Goal: Use online tool/utility: Utilize a website feature to perform a specific function

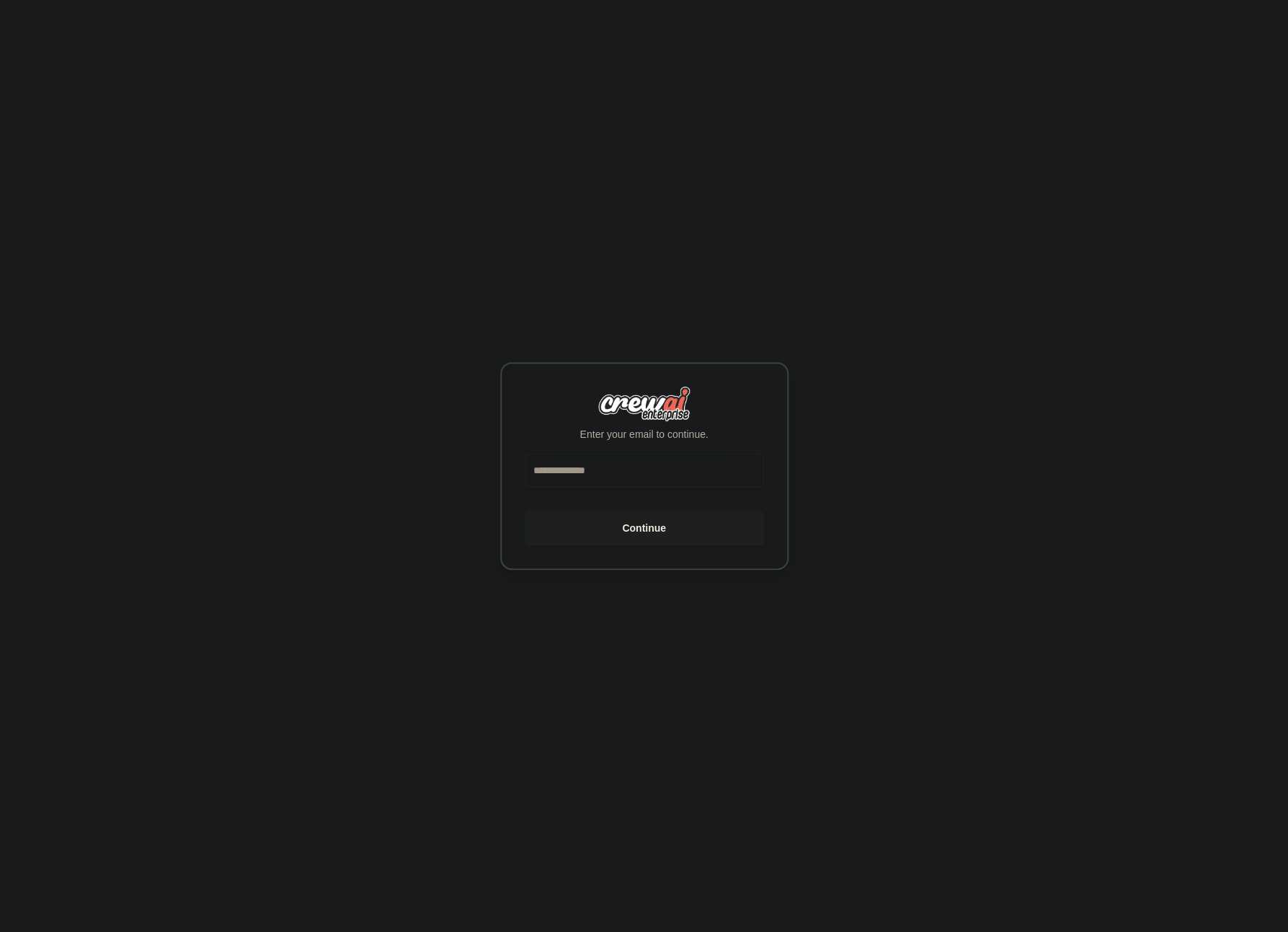
click at [559, 469] on input "email" at bounding box center [644, 470] width 239 height 35
type input "**********"
click at [525, 511] on button "Continue" at bounding box center [644, 527] width 239 height 35
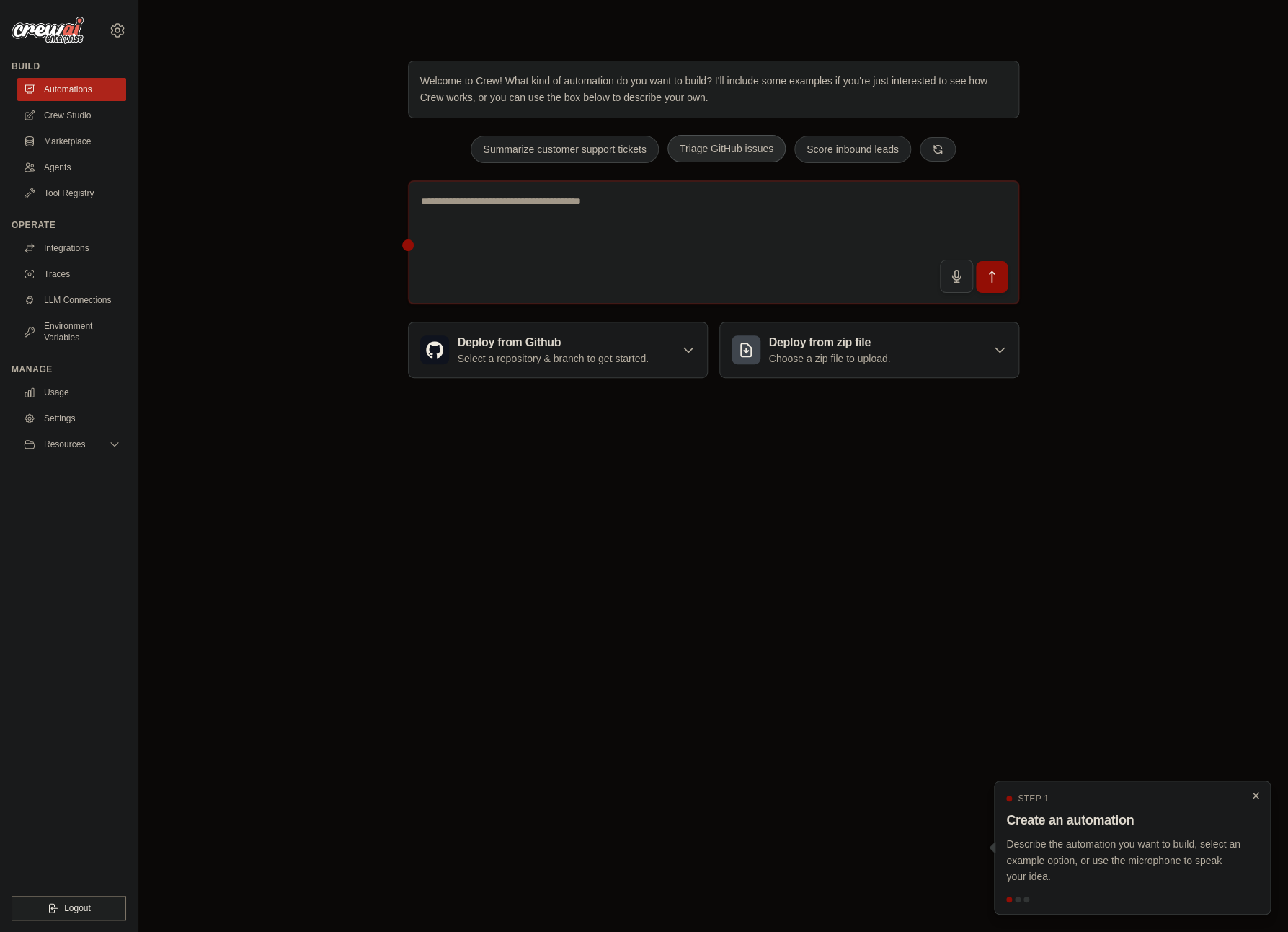
click at [738, 155] on button "Triage GitHub issues" at bounding box center [727, 148] width 118 height 27
type textarea "**********"
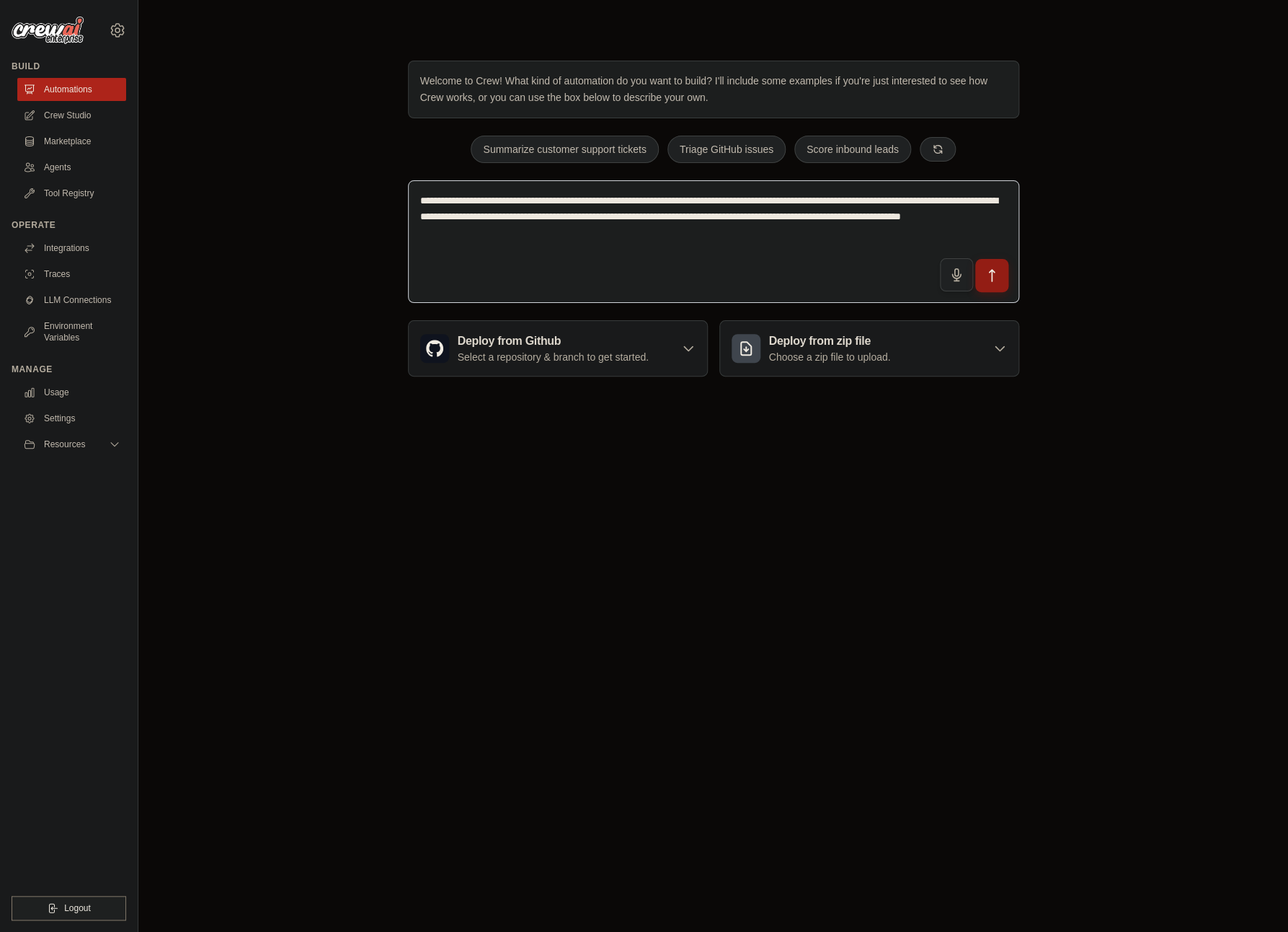
click at [993, 282] on button "submit" at bounding box center [991, 275] width 33 height 33
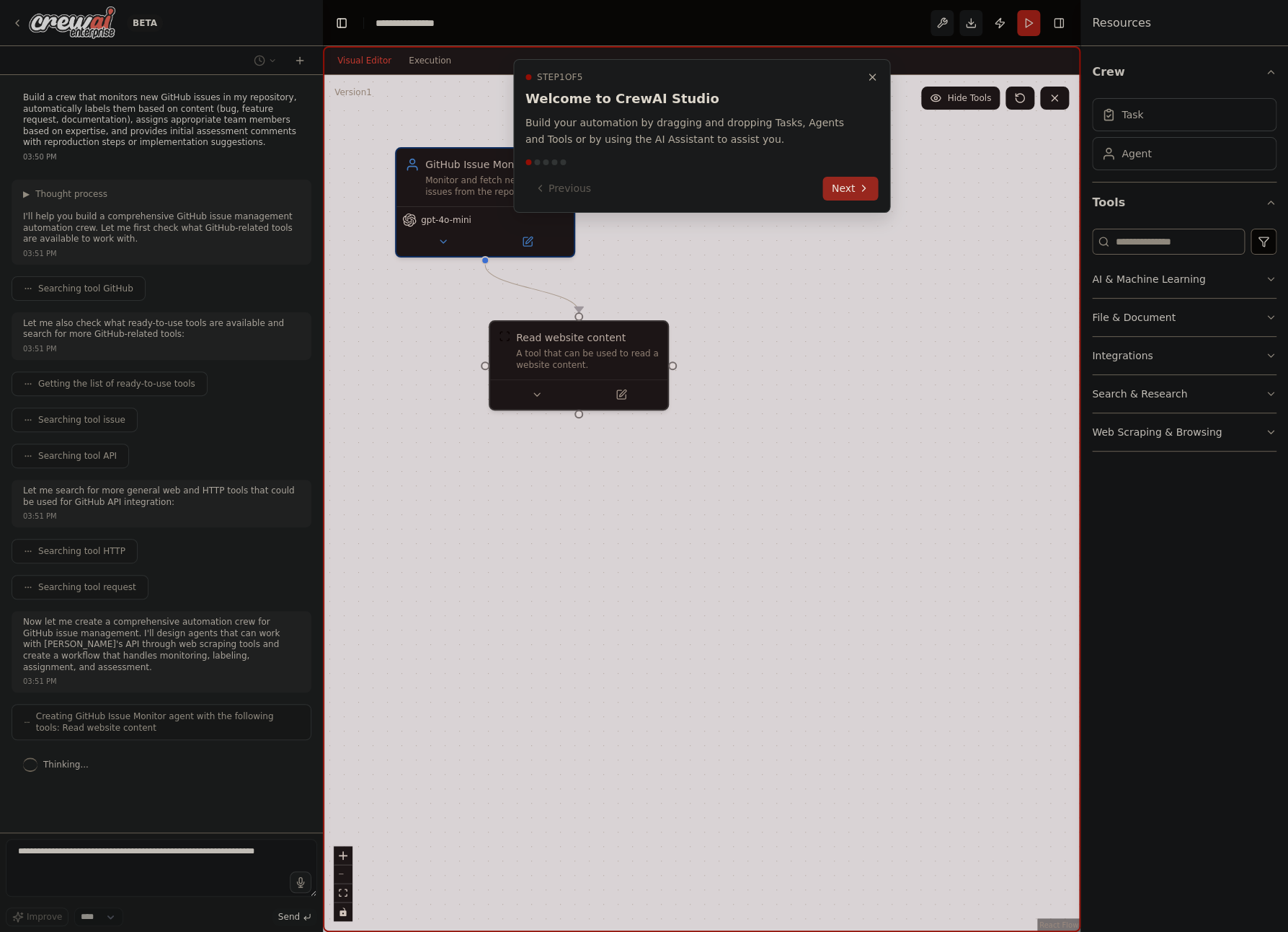
click at [844, 189] on button "Next" at bounding box center [851, 188] width 55 height 23
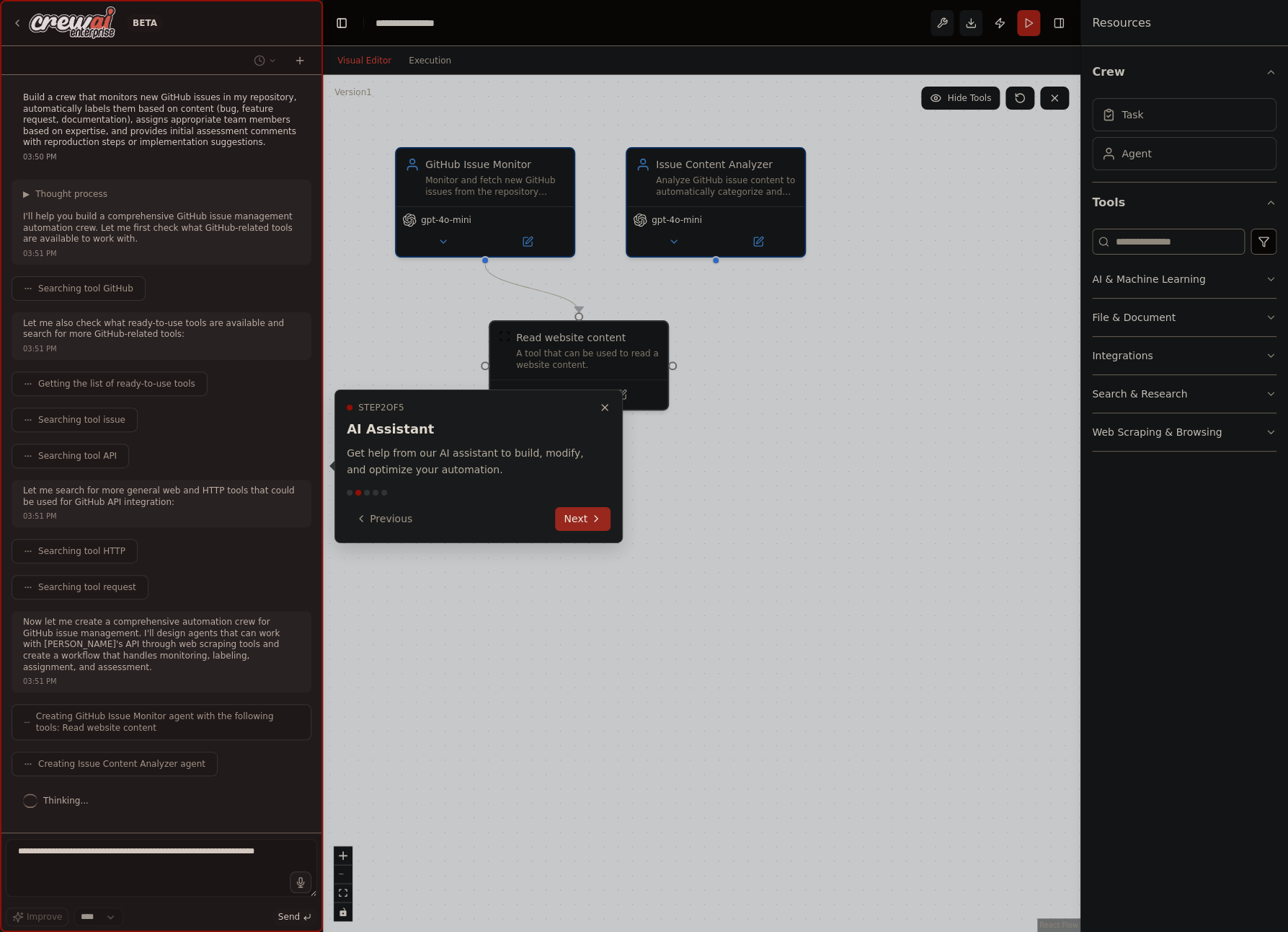
click at [579, 518] on button "Next" at bounding box center [583, 518] width 55 height 23
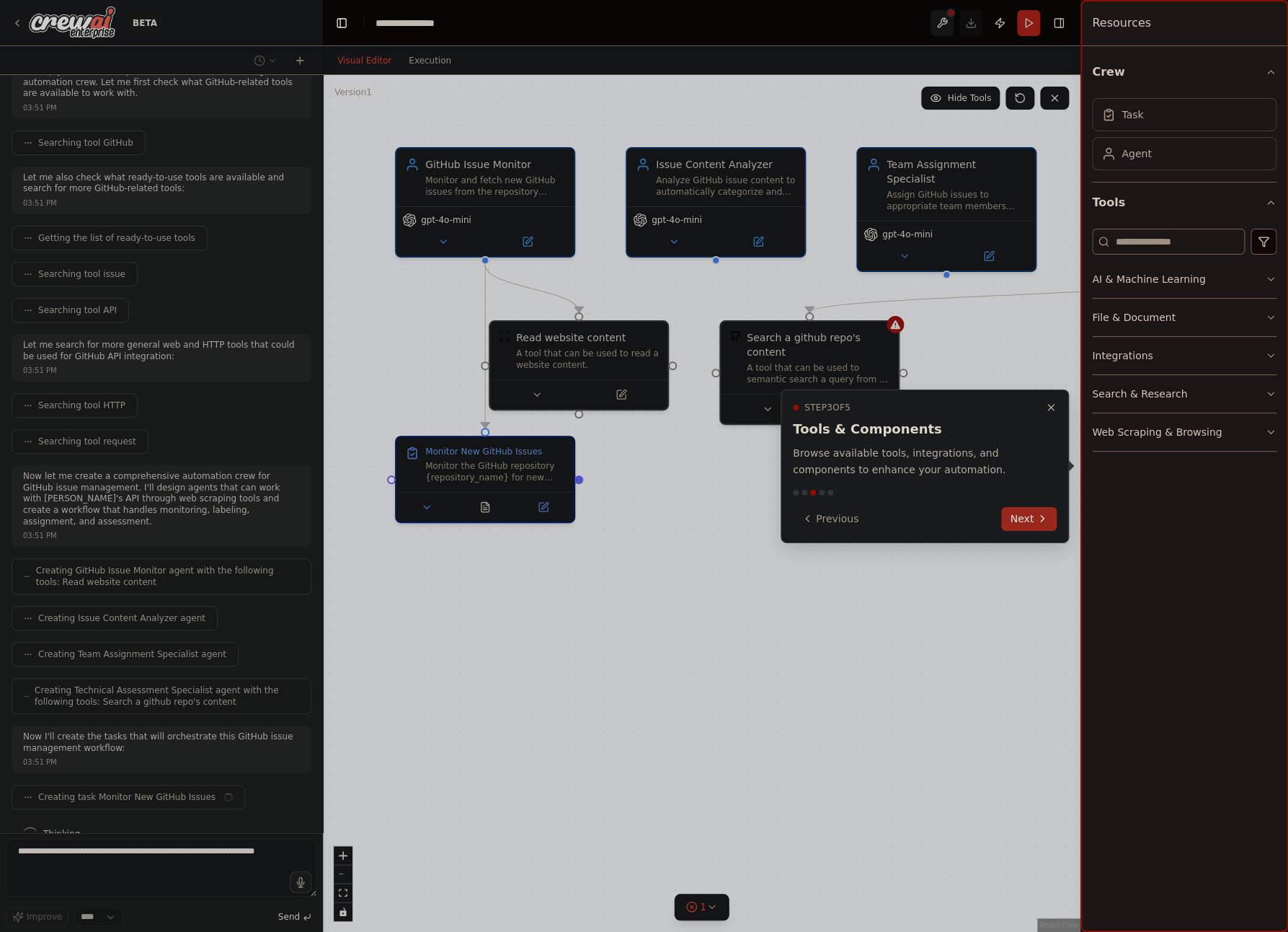
scroll to position [158, 0]
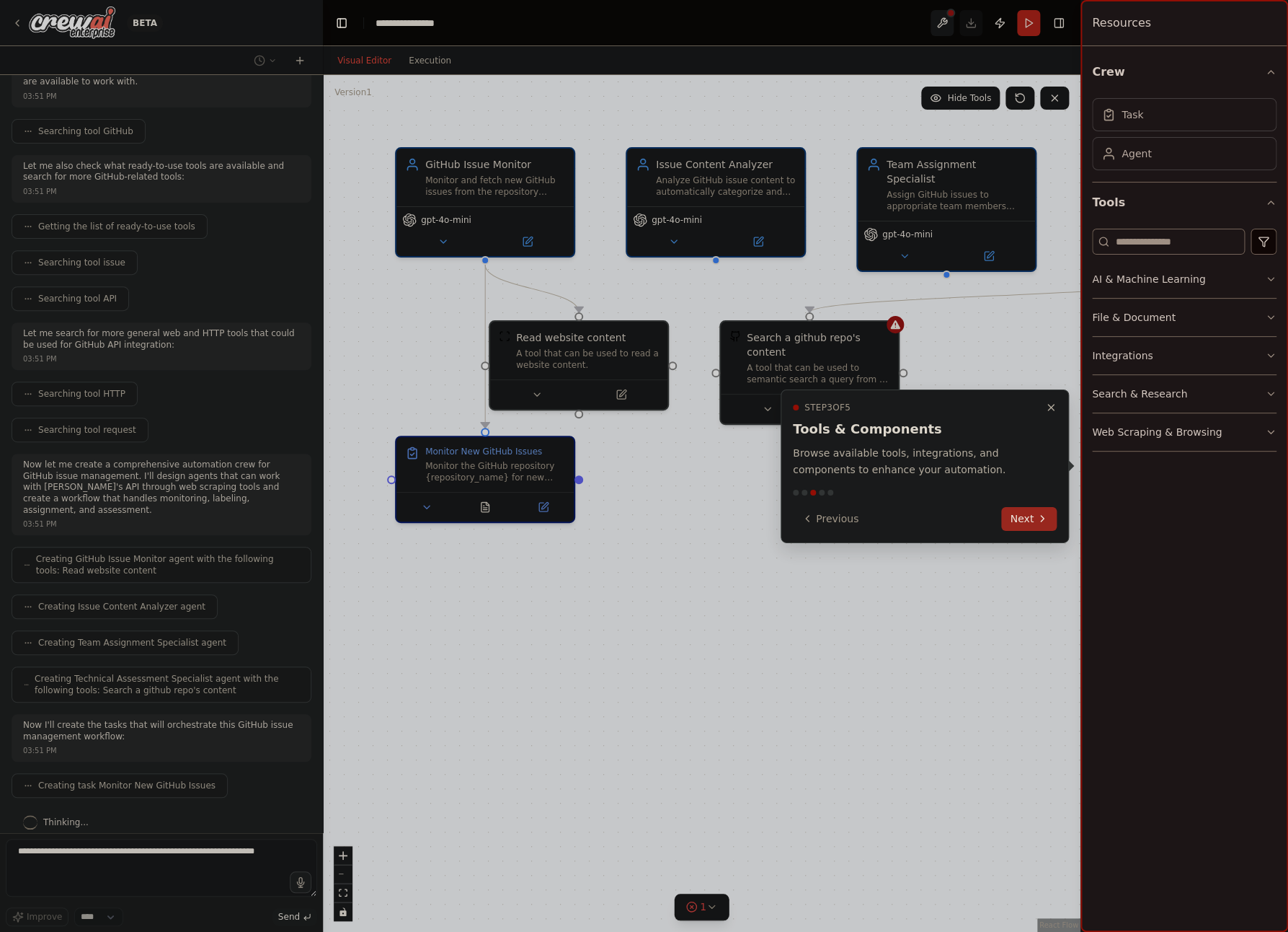
click at [1038, 516] on icon at bounding box center [1042, 518] width 11 height 11
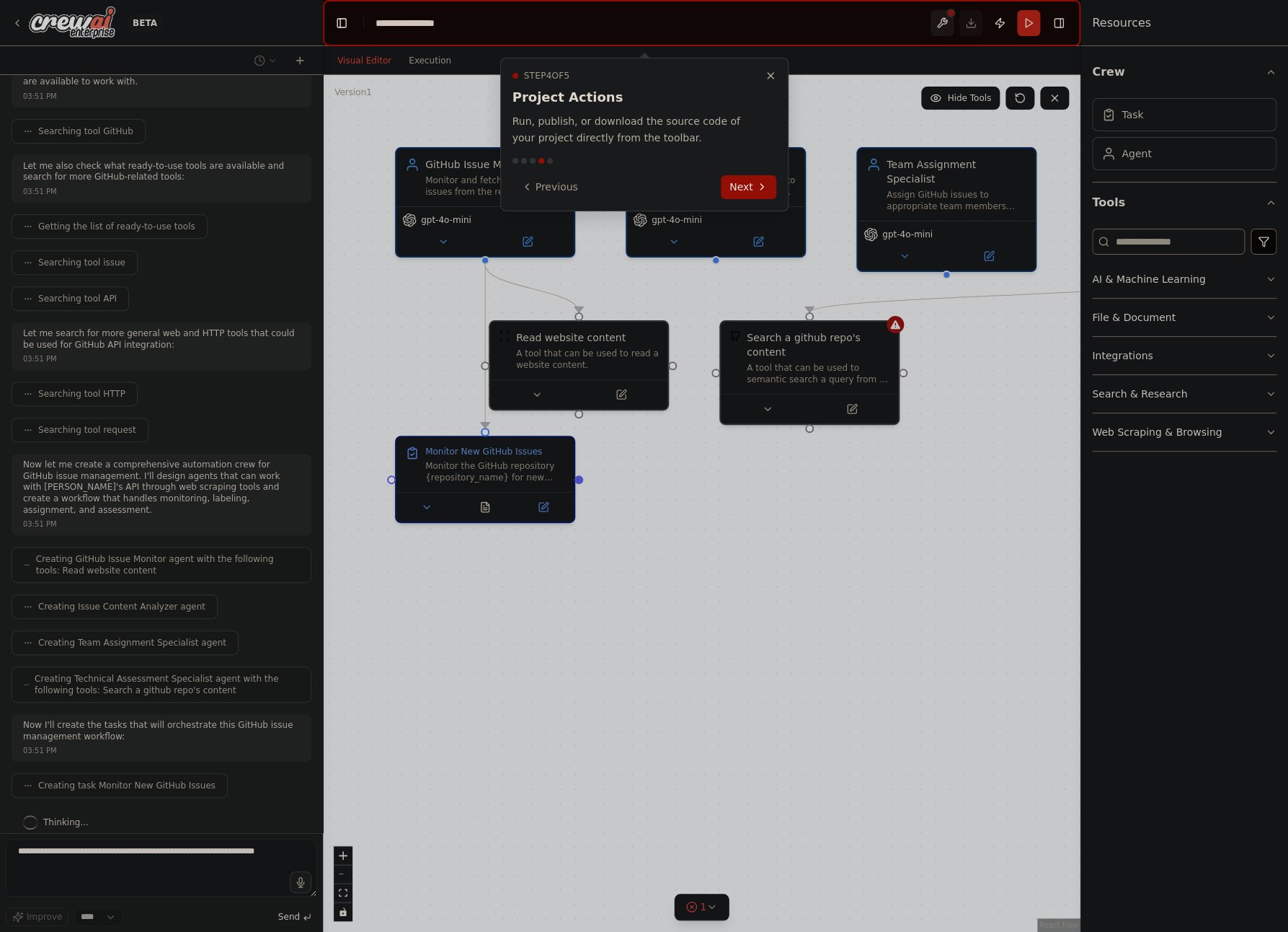
scroll to position [193, 0]
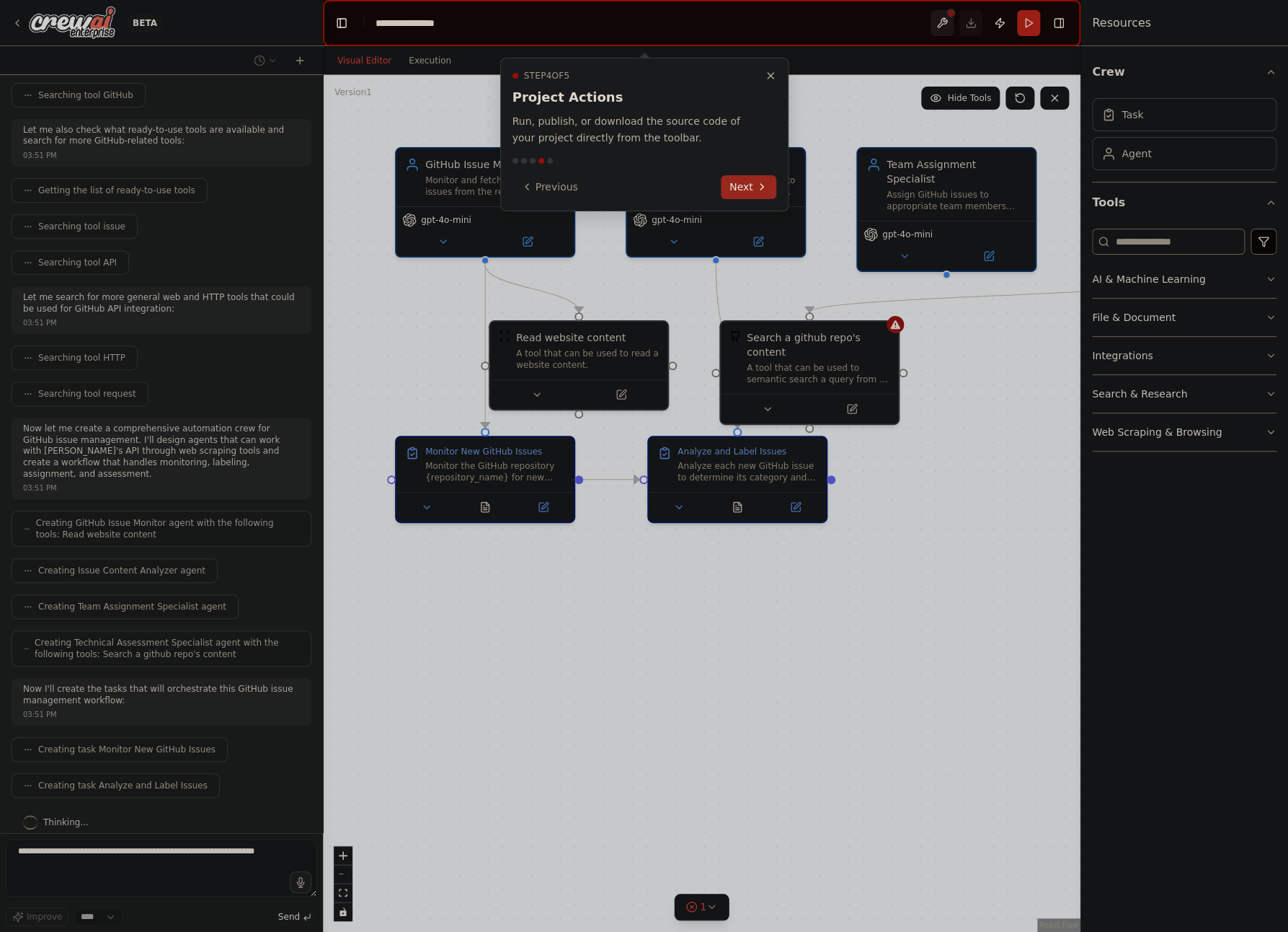
click at [749, 191] on button "Next" at bounding box center [749, 187] width 55 height 23
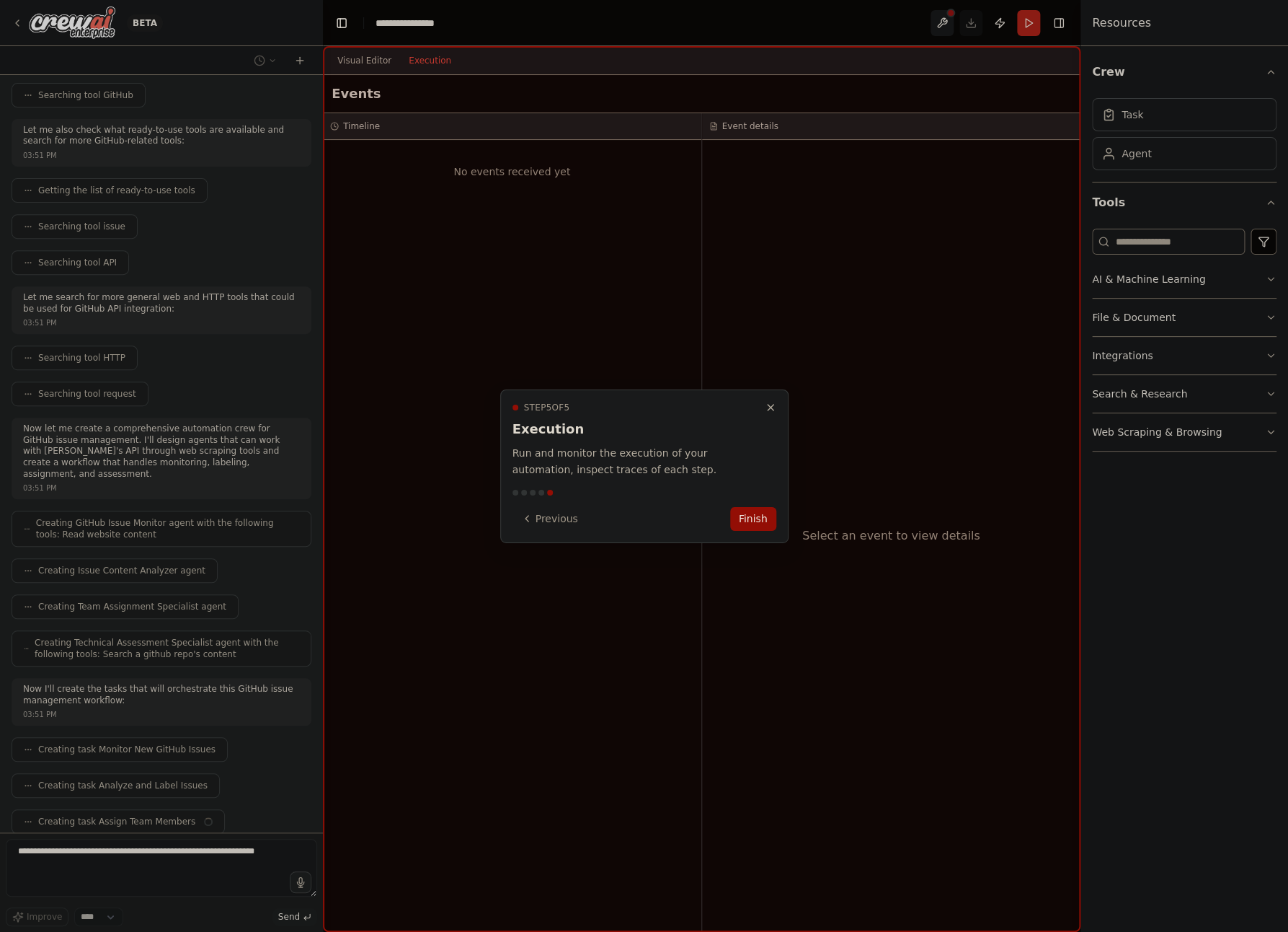
scroll to position [229, 0]
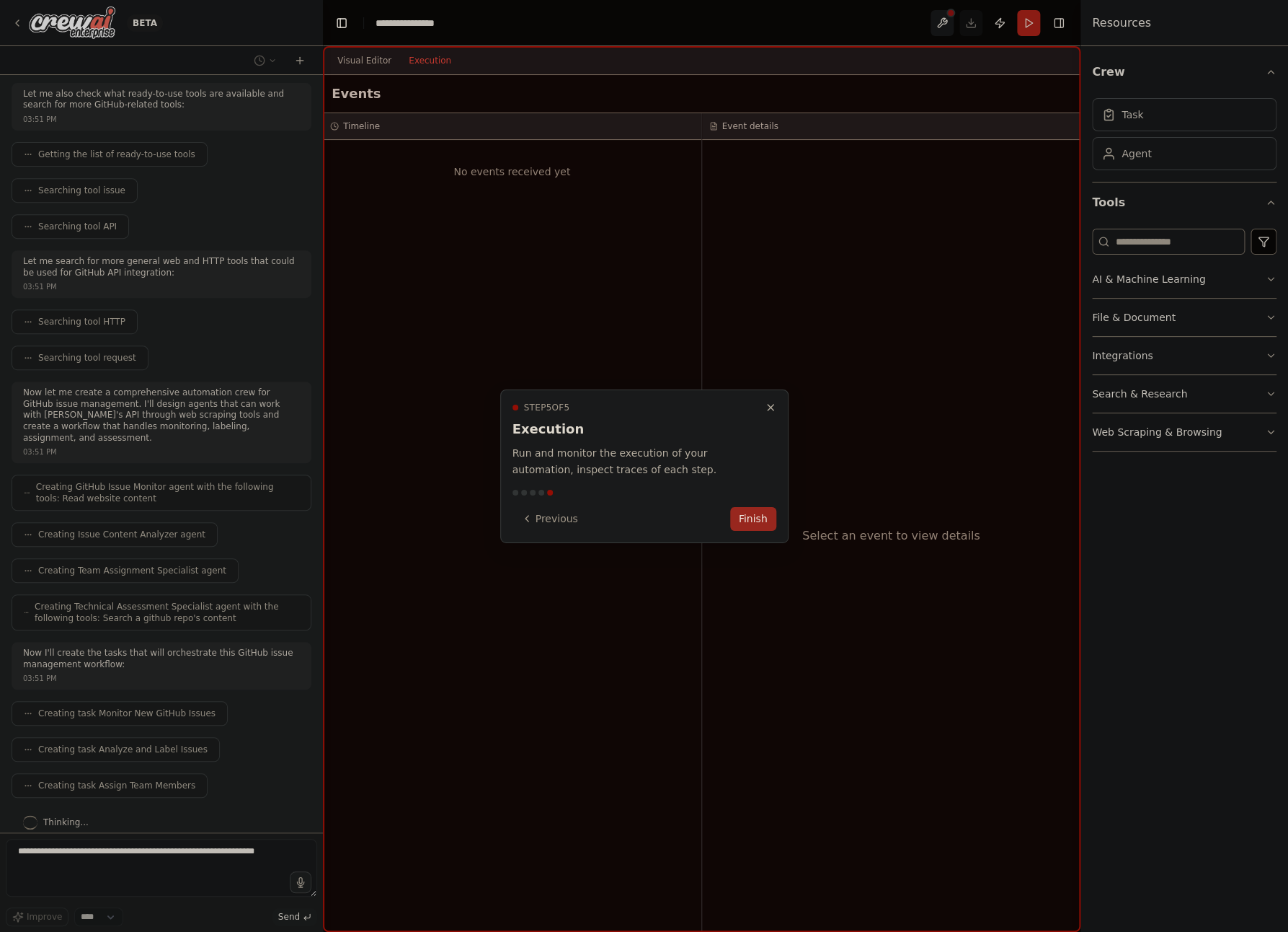
click at [750, 526] on button "Finish" at bounding box center [753, 518] width 46 height 23
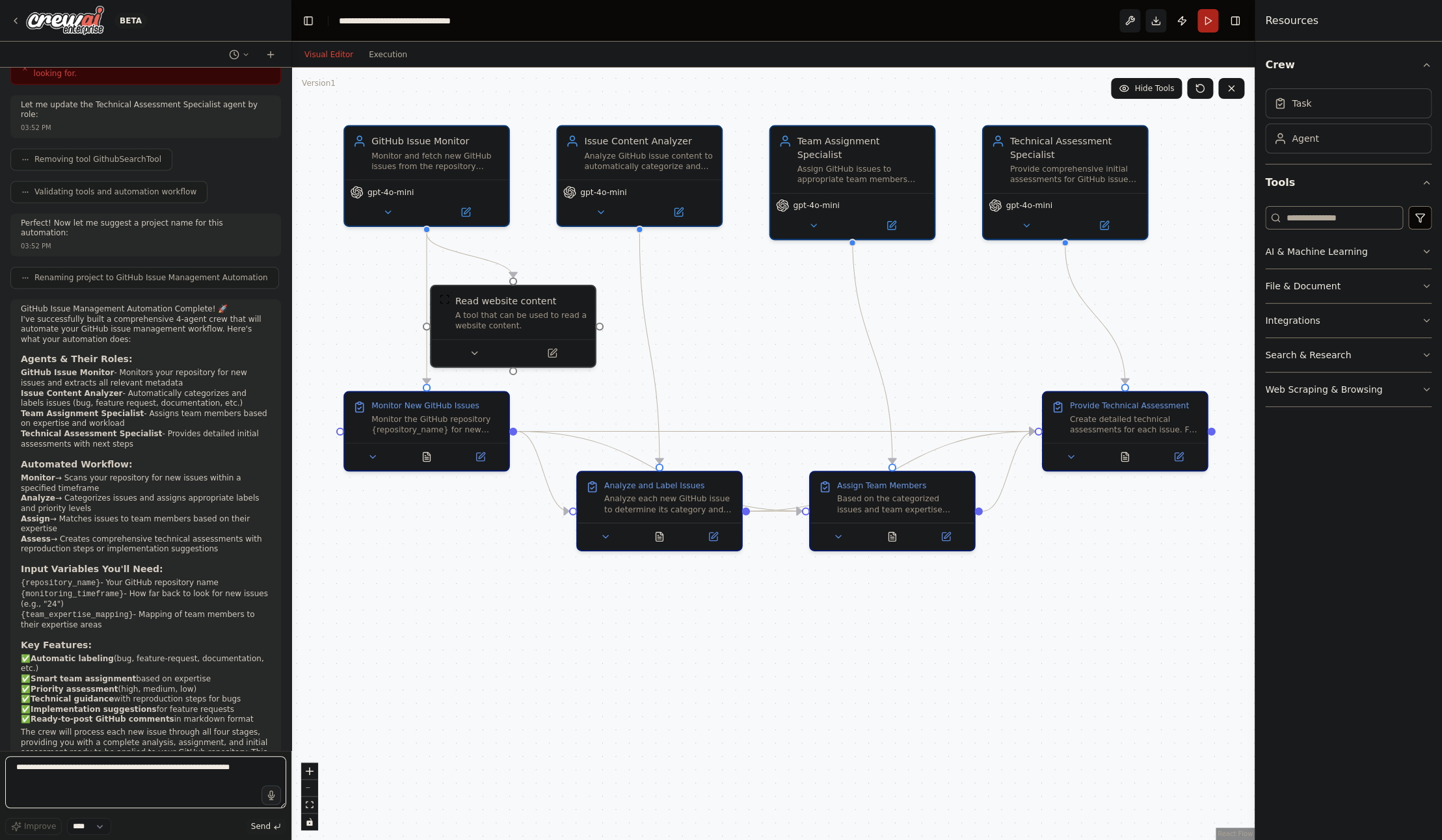
scroll to position [1067, 0]
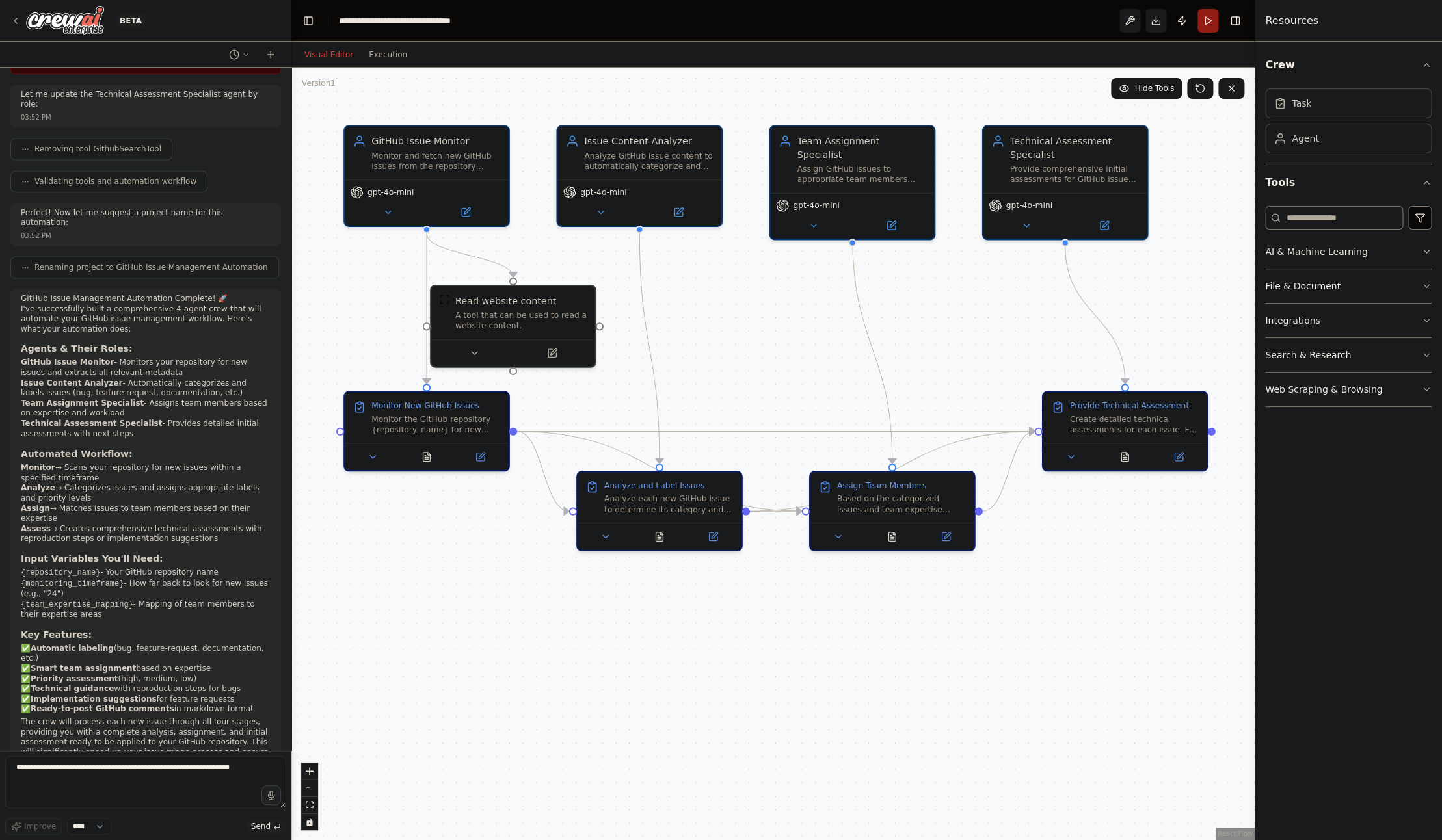
click at [1162, 19] on button "Run" at bounding box center [1208, 21] width 21 height 24
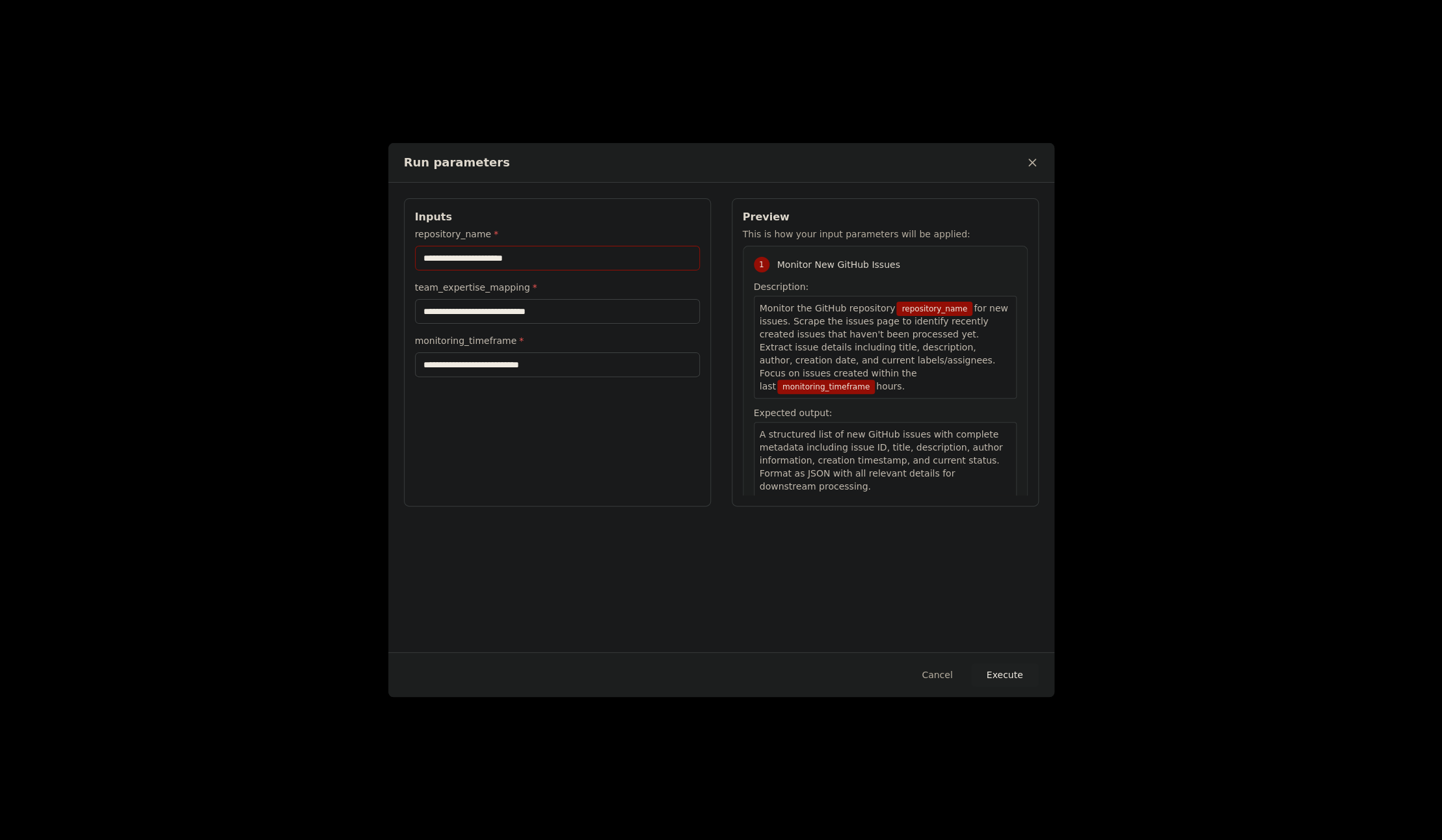
click at [467, 260] on input "repository_name *" at bounding box center [557, 258] width 285 height 25
click at [1029, 162] on icon at bounding box center [1032, 162] width 13 height 13
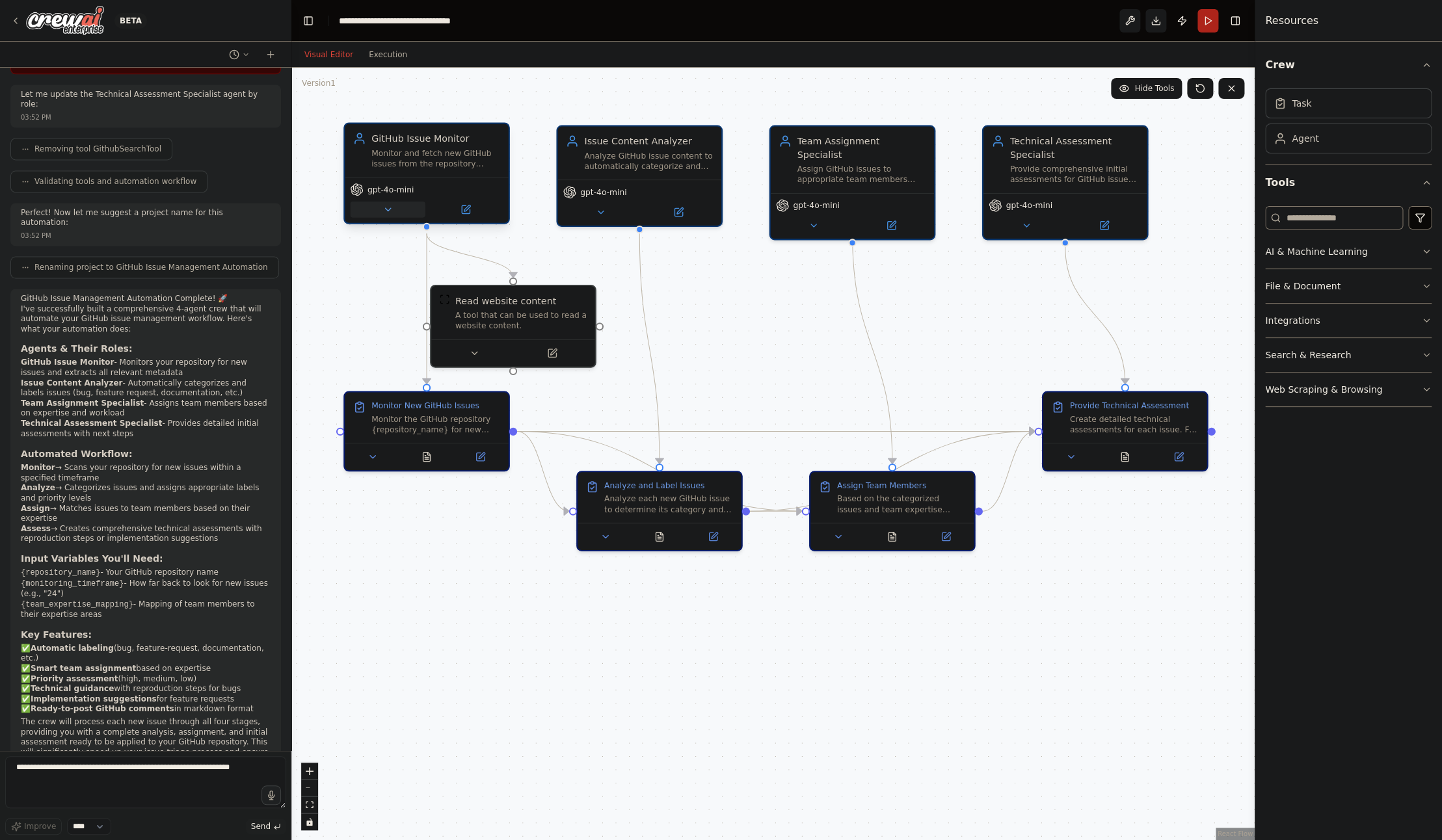
click at [386, 217] on button at bounding box center [387, 209] width 75 height 16
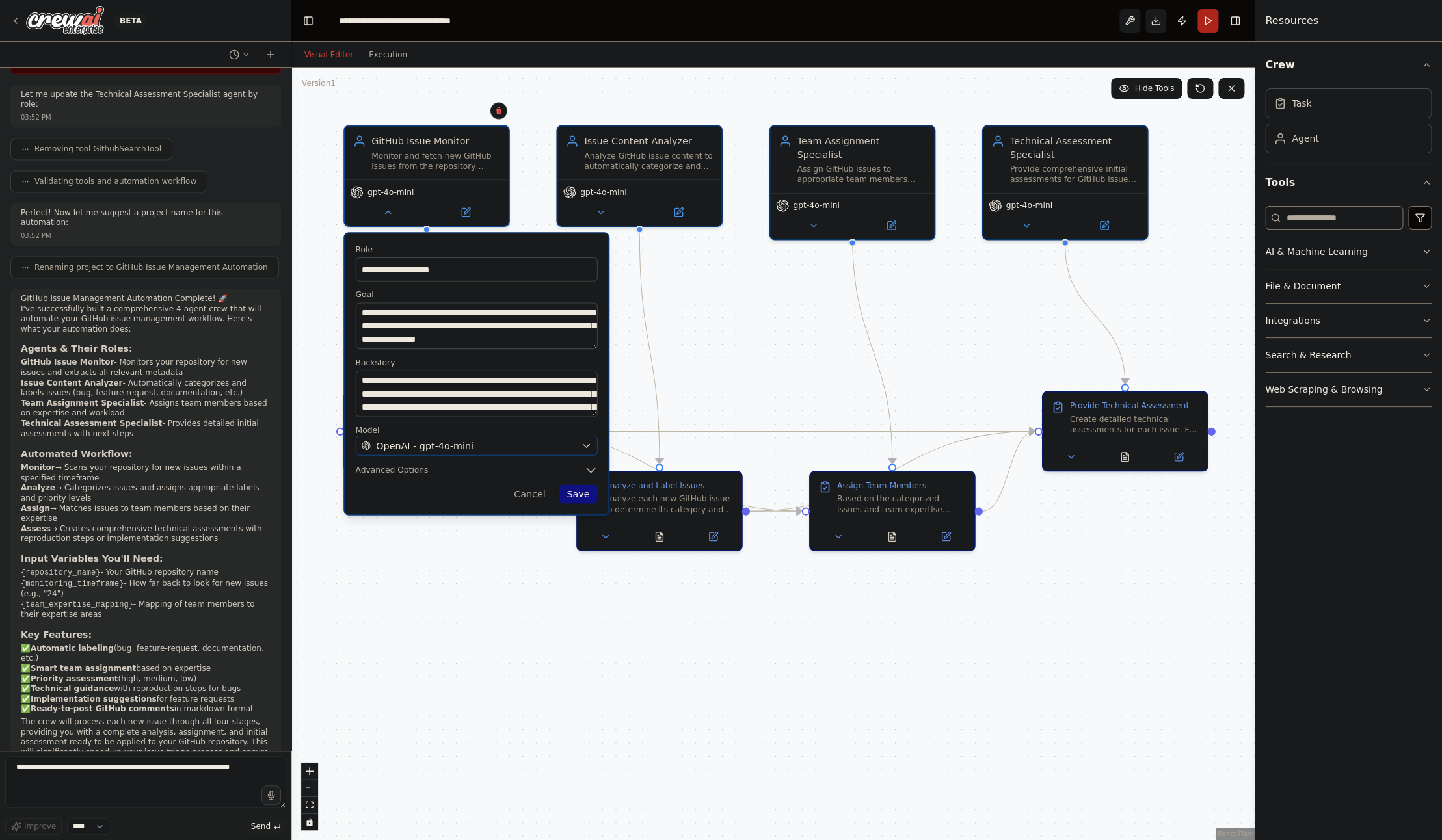
click at [405, 445] on span "OpenAI - gpt-4o-mini" at bounding box center [424, 445] width 97 height 13
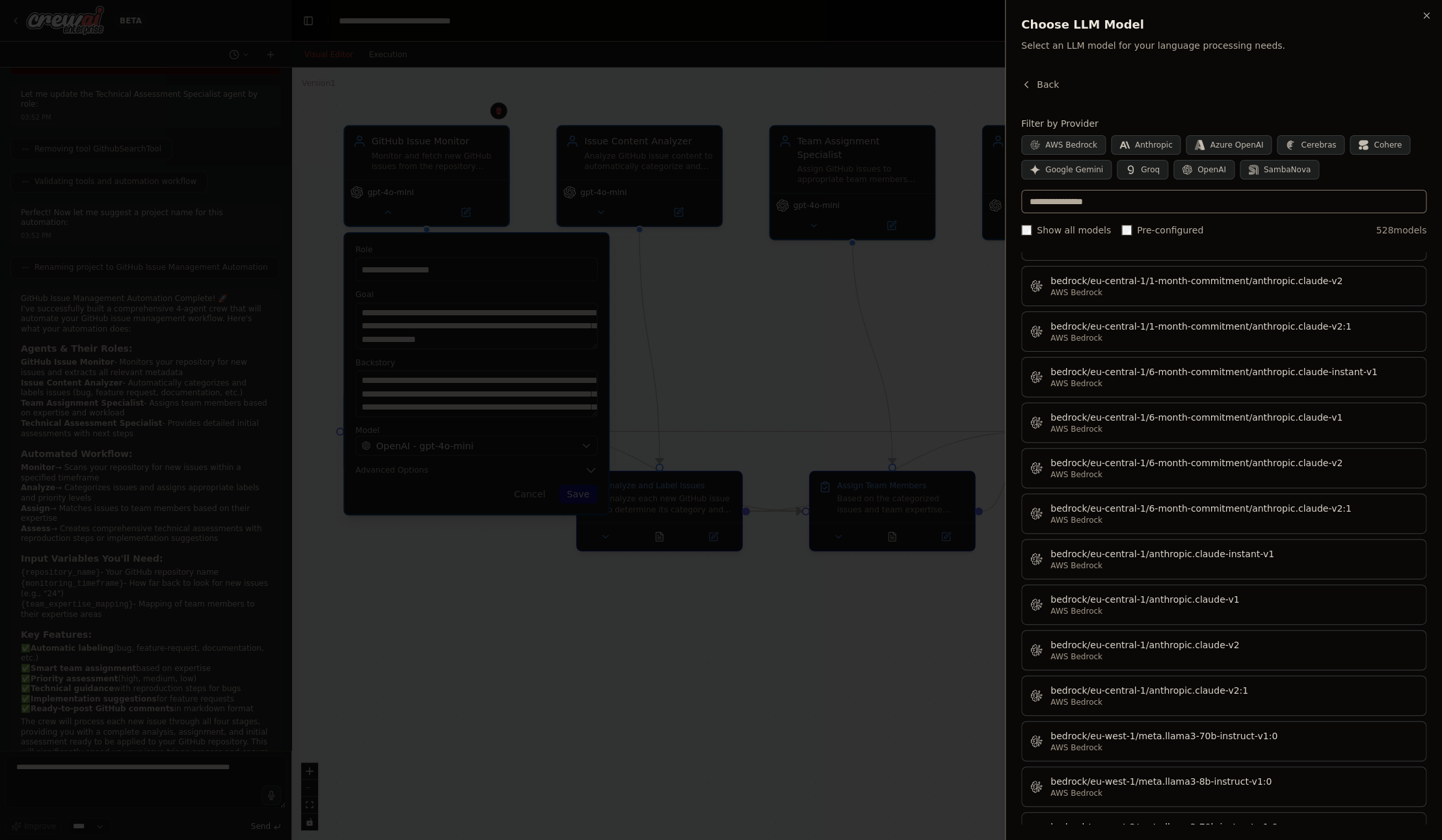
scroll to position [2780, 0]
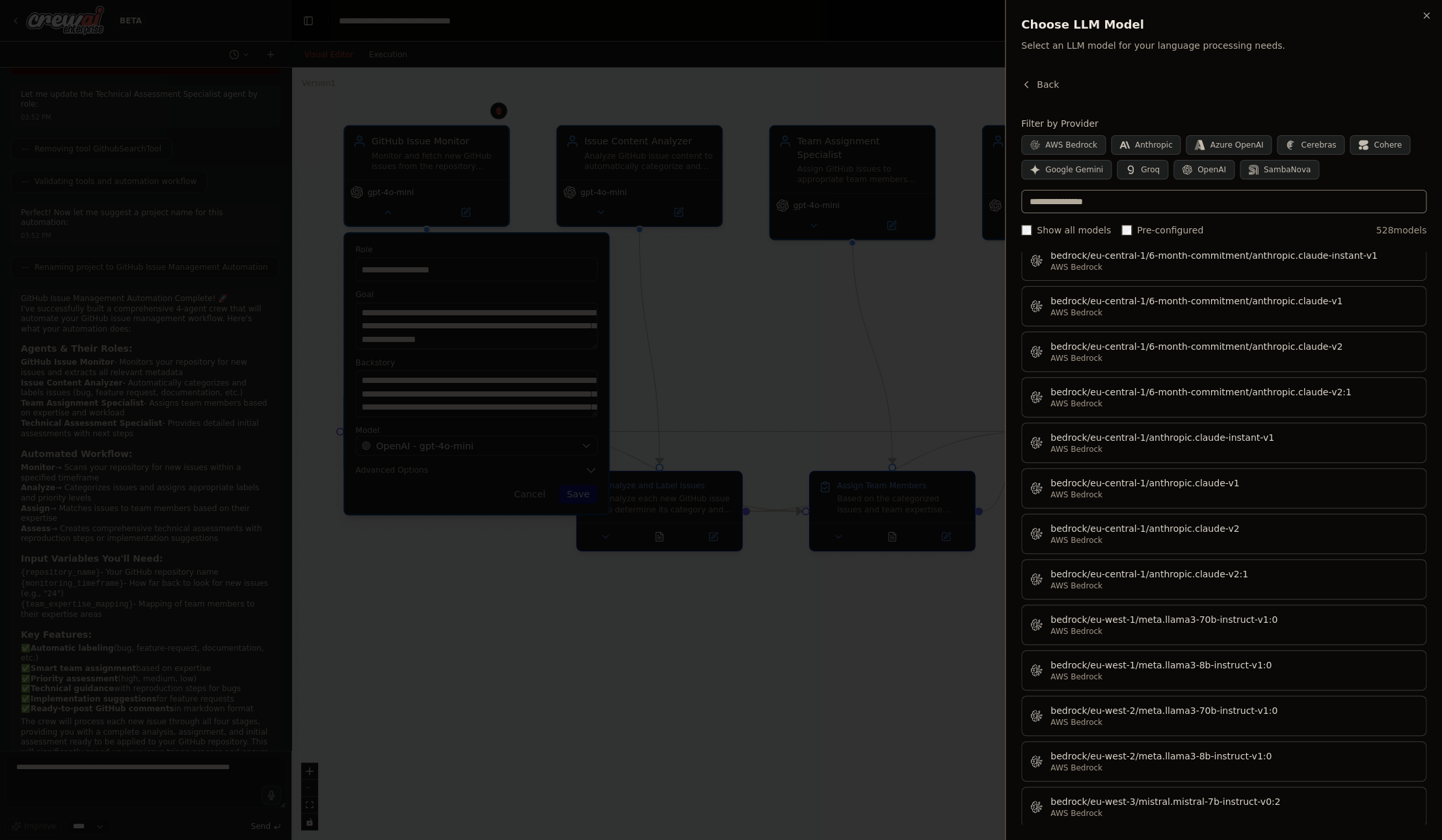
click at [878, 779] on div at bounding box center [721, 420] width 1442 height 840
